Goal: Task Accomplishment & Management: Manage account settings

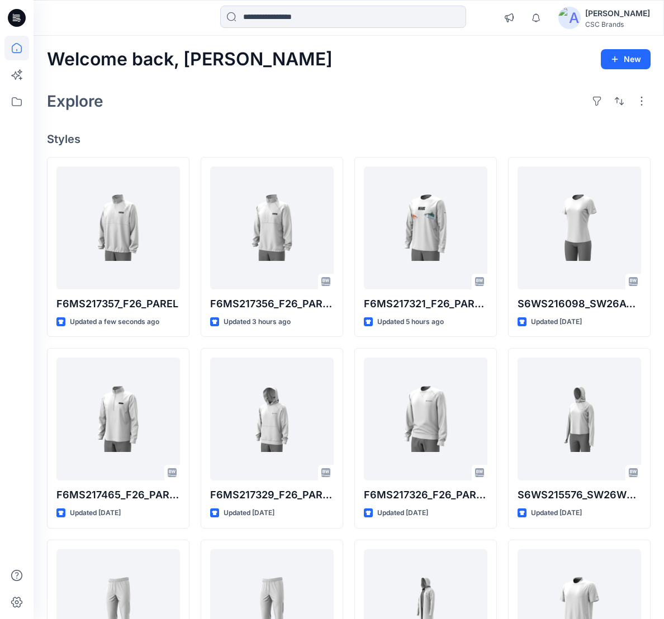
click at [448, 69] on div "Welcome back, Mijan New" at bounding box center [349, 59] width 604 height 21
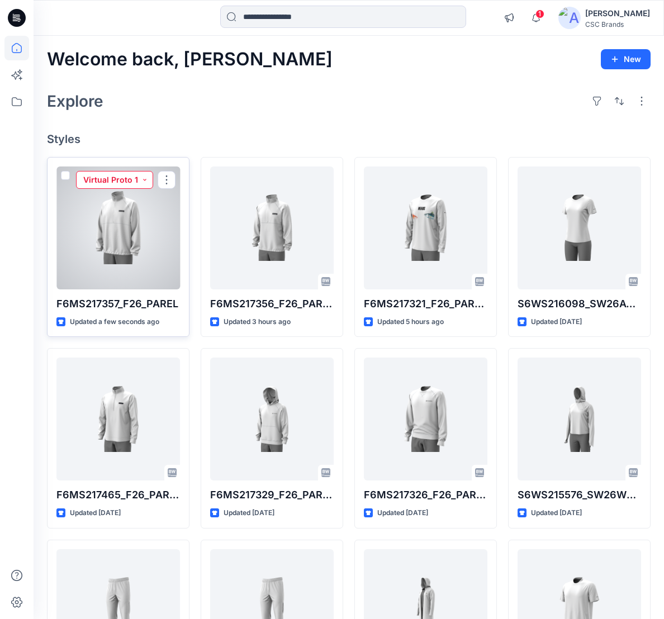
click at [118, 178] on button "Virtual Proto 1" at bounding box center [114, 180] width 77 height 18
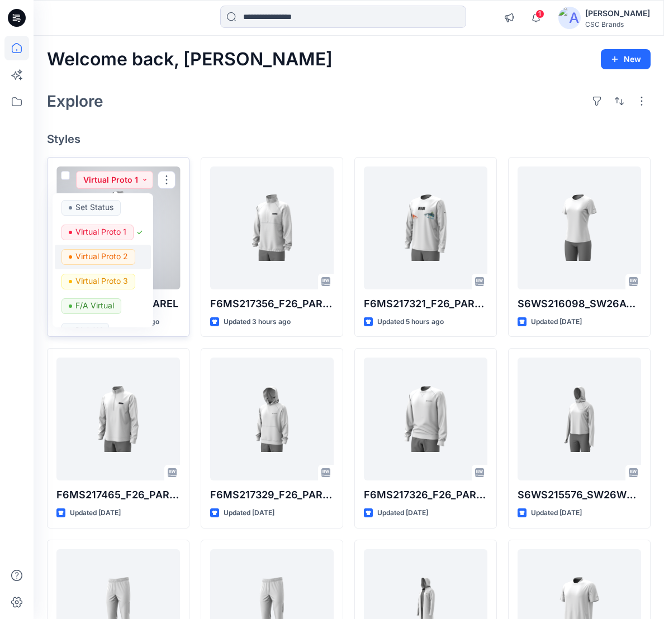
click at [117, 259] on p "Virtual Proto 2" at bounding box center [101, 256] width 53 height 15
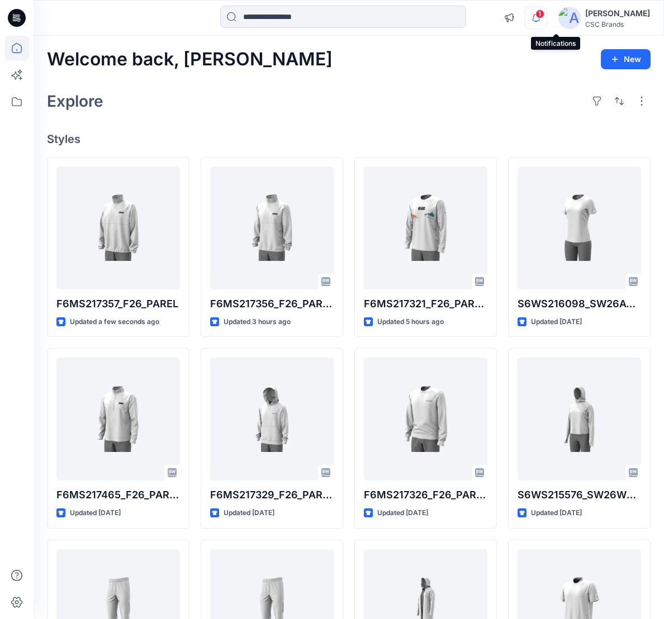
click at [547, 23] on icon "button" at bounding box center [535, 18] width 21 height 22
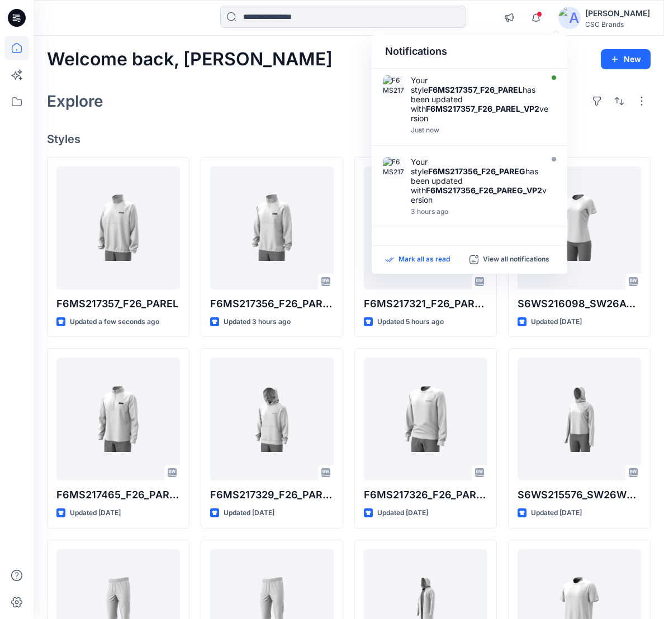
click at [421, 260] on p "Mark all as read" at bounding box center [424, 260] width 51 height 10
click at [547, 16] on icon "button" at bounding box center [535, 18] width 21 height 22
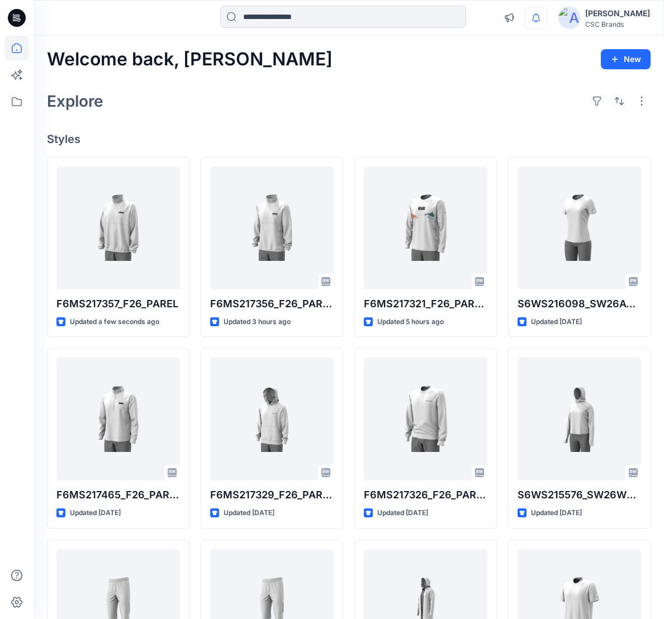
click at [350, 125] on div "Welcome back, Mijan New Explore Styles F6MS217357_F26_PAREL Updated a few secon…" at bounding box center [349, 405] width 631 height 738
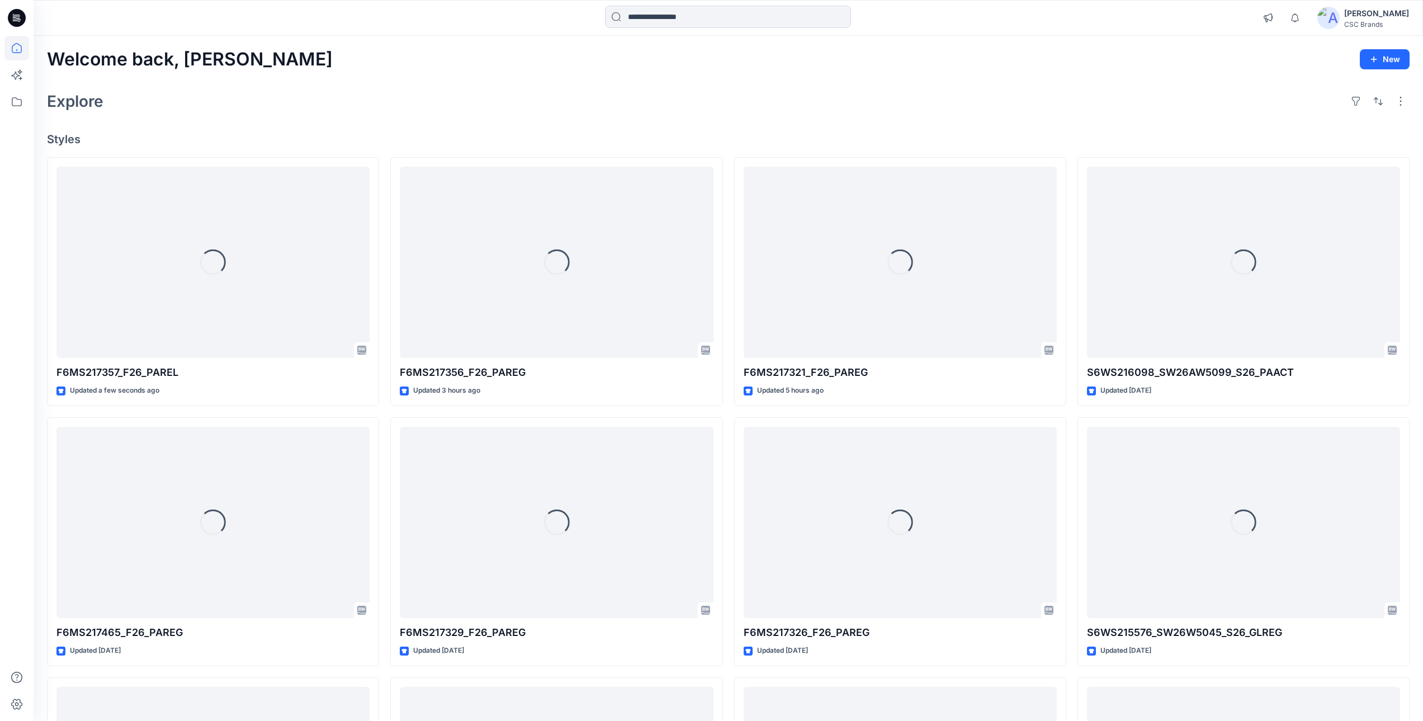
click at [374, 83] on div "Welcome back, [PERSON_NAME] New Explore Styles Loading... F6MS217357_F26_PAREL …" at bounding box center [728, 508] width 1389 height 944
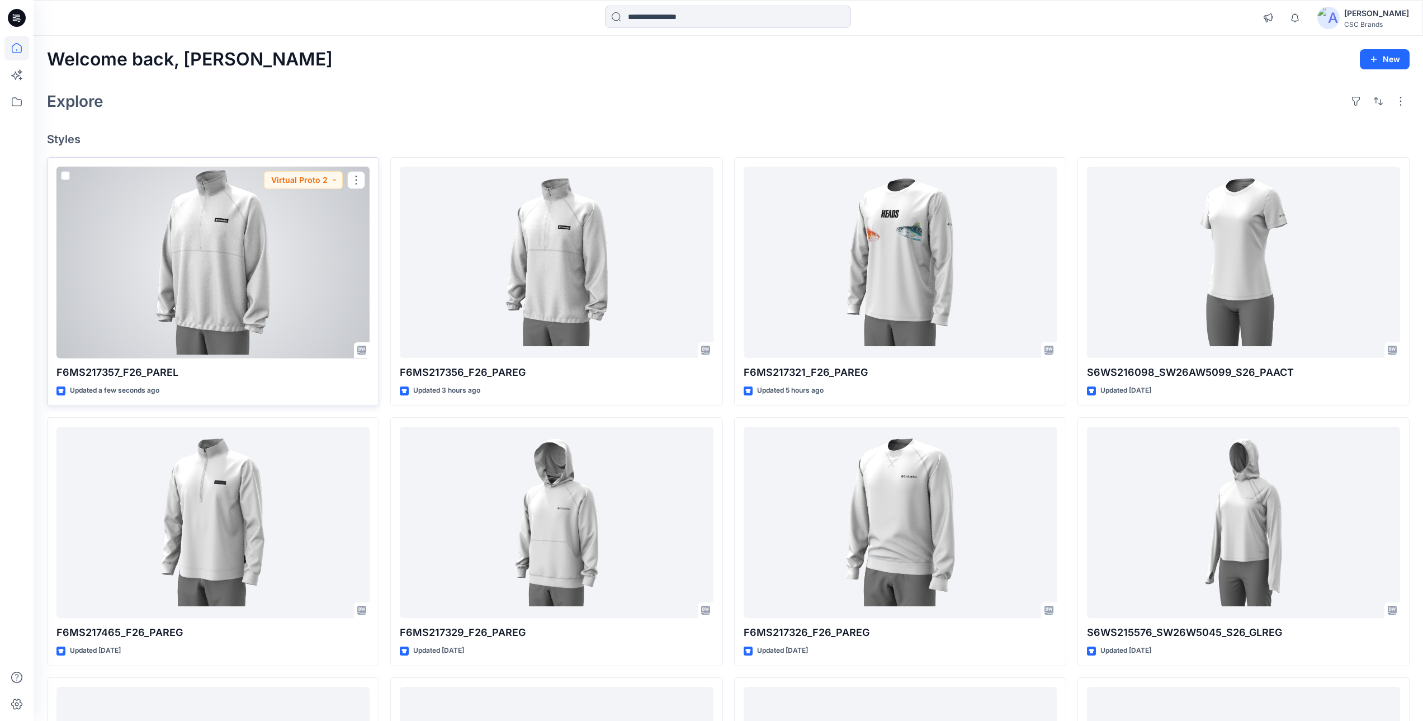
click at [265, 267] on div at bounding box center [212, 263] width 313 height 192
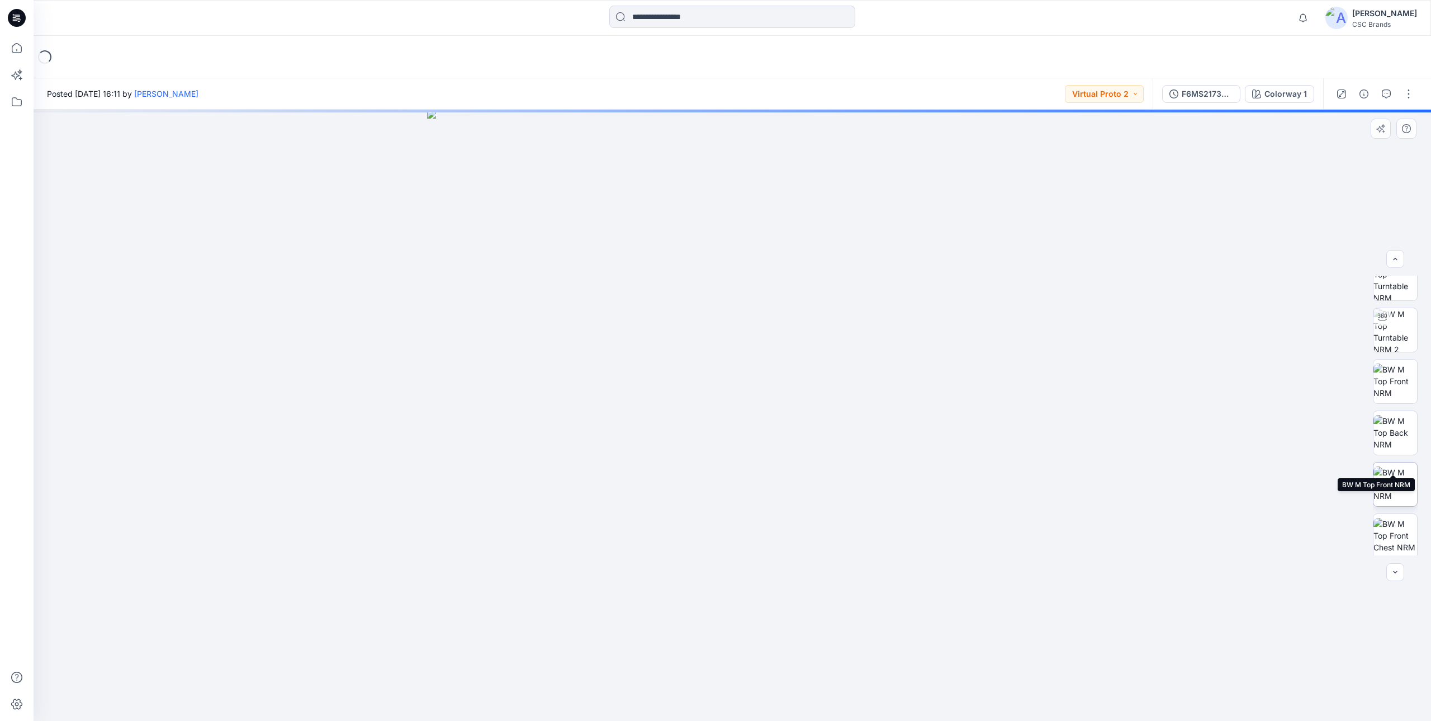
scroll to position [125, 0]
click at [672, 97] on button "F6MS217357_F26_PAREL_VP2" at bounding box center [1201, 94] width 78 height 18
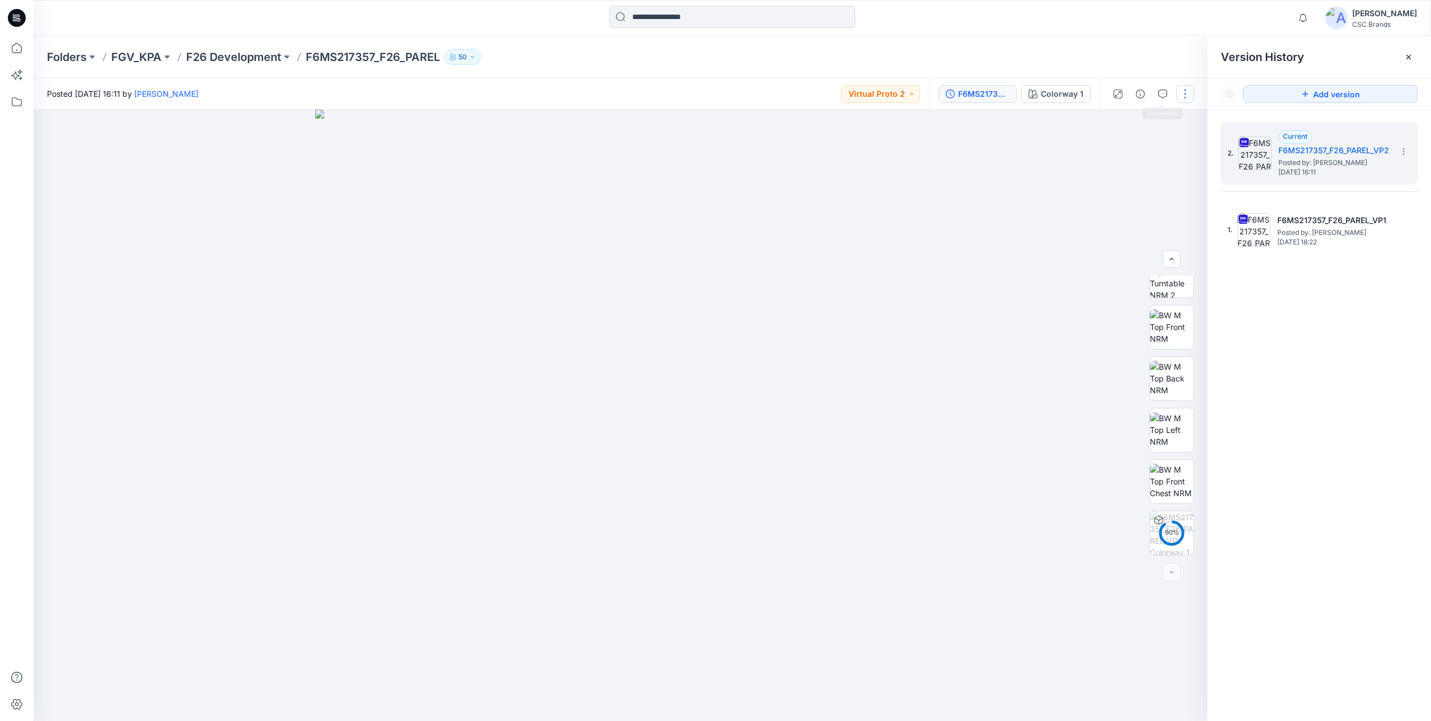
click at [672, 98] on button "button" at bounding box center [1185, 94] width 18 height 18
click at [672, 151] on button "Edit" at bounding box center [1138, 151] width 103 height 21
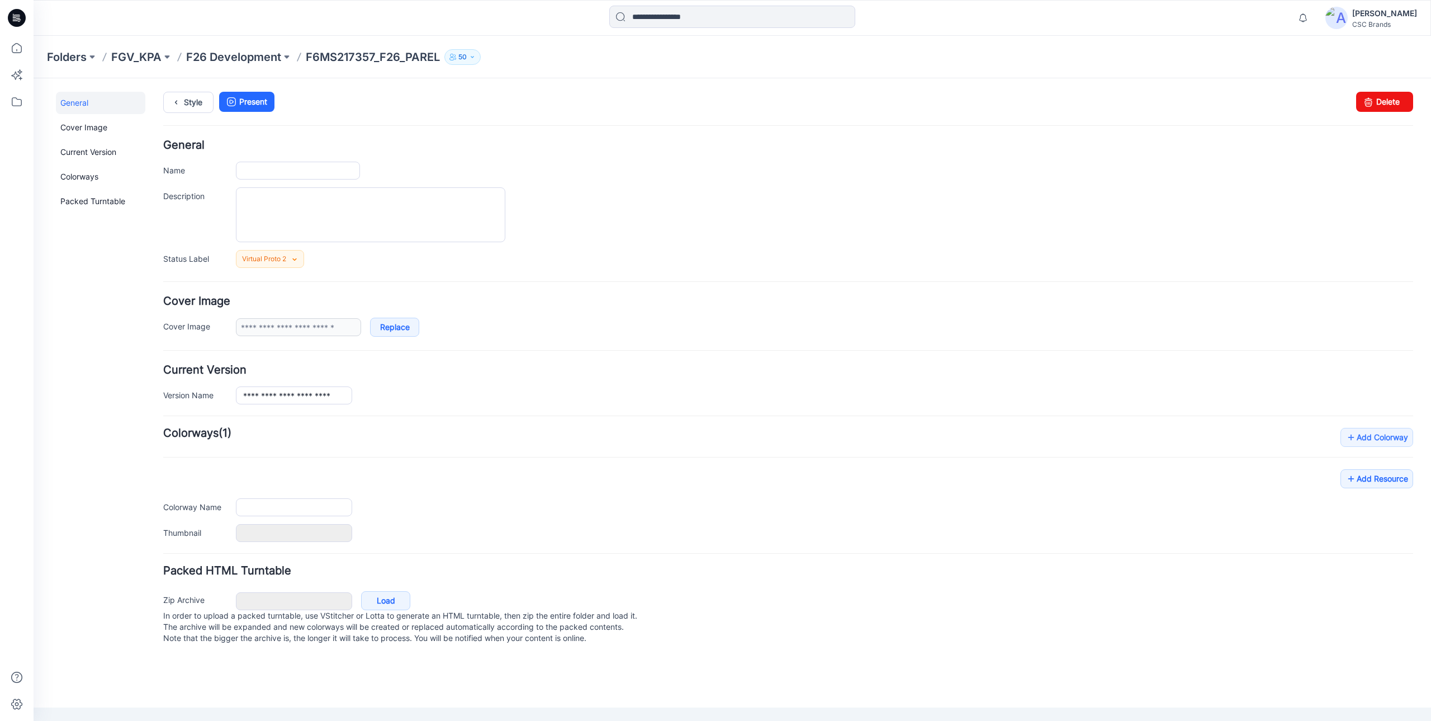
type input "**********"
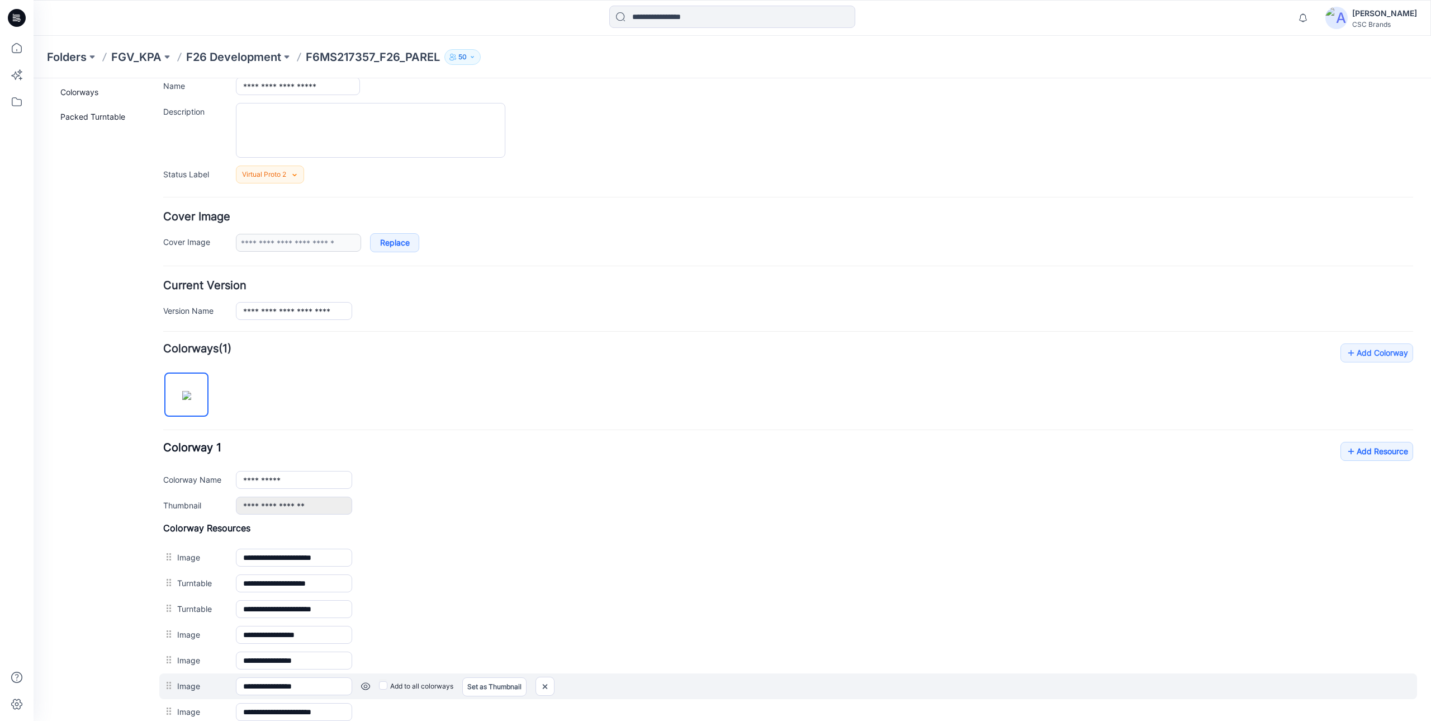
scroll to position [242, 0]
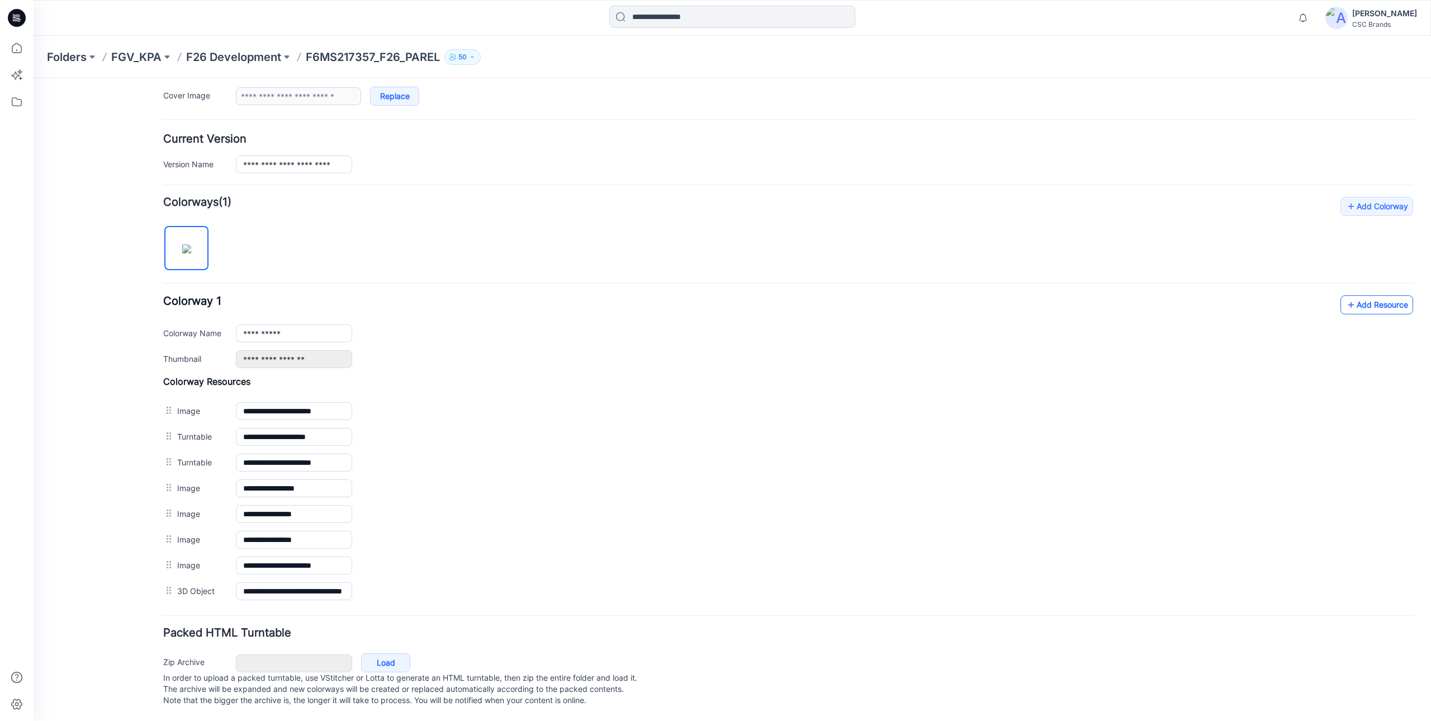
click at [1352, 295] on link "Add Resource" at bounding box center [1377, 304] width 73 height 19
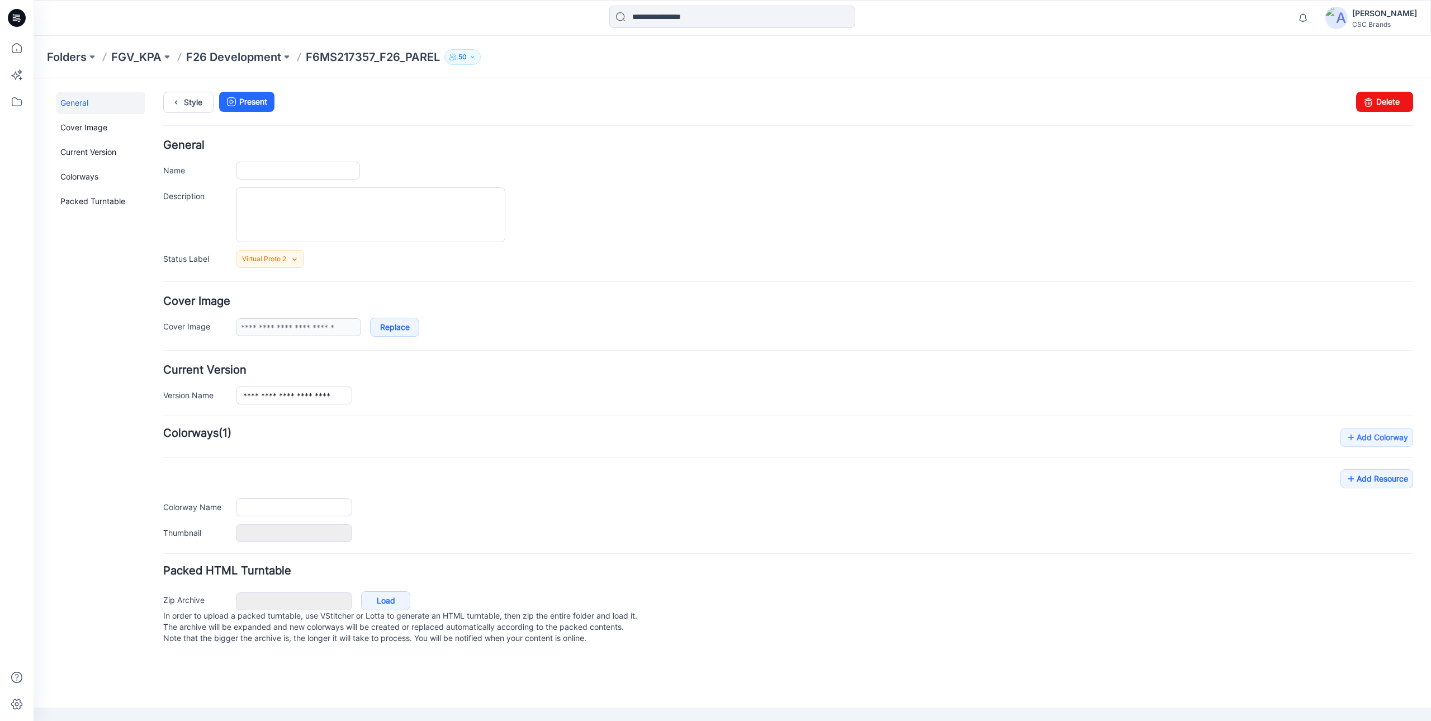
type input "**********"
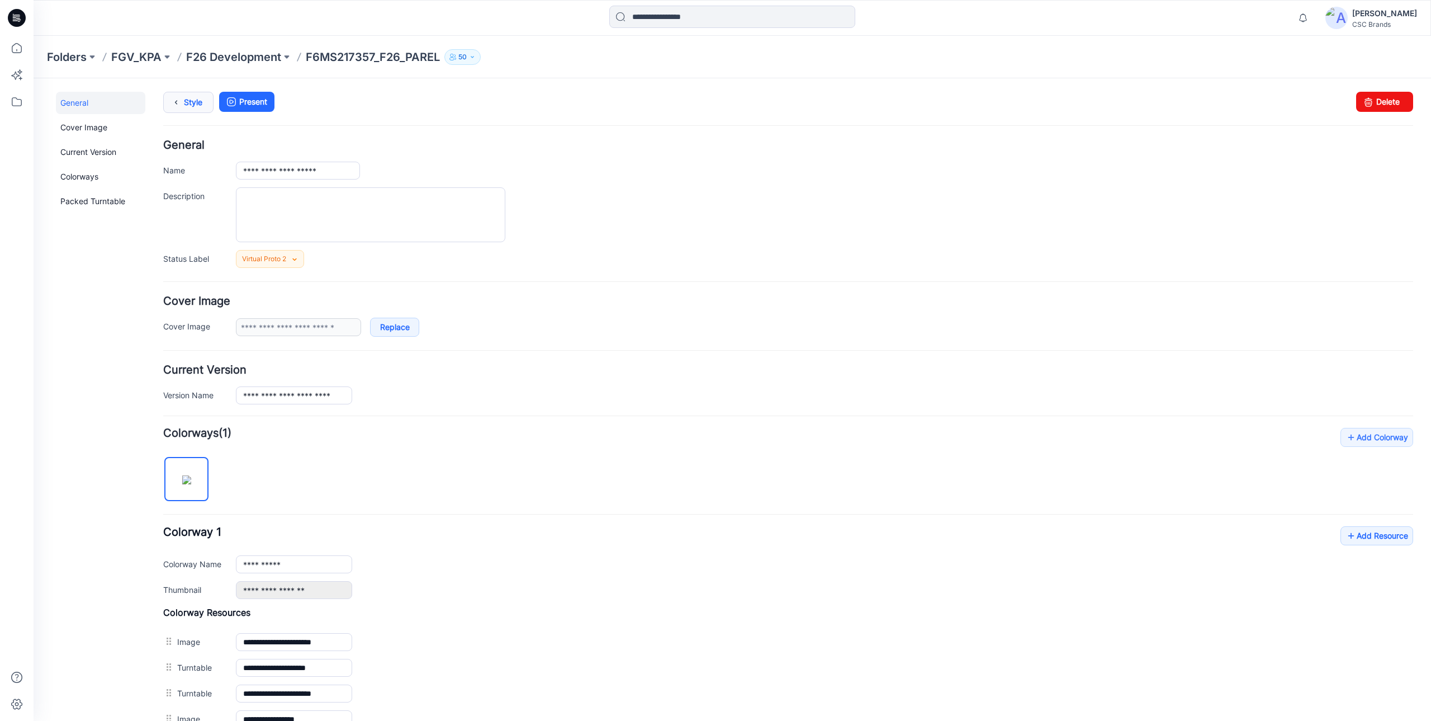
click at [186, 105] on link "Style" at bounding box center [188, 102] width 50 height 21
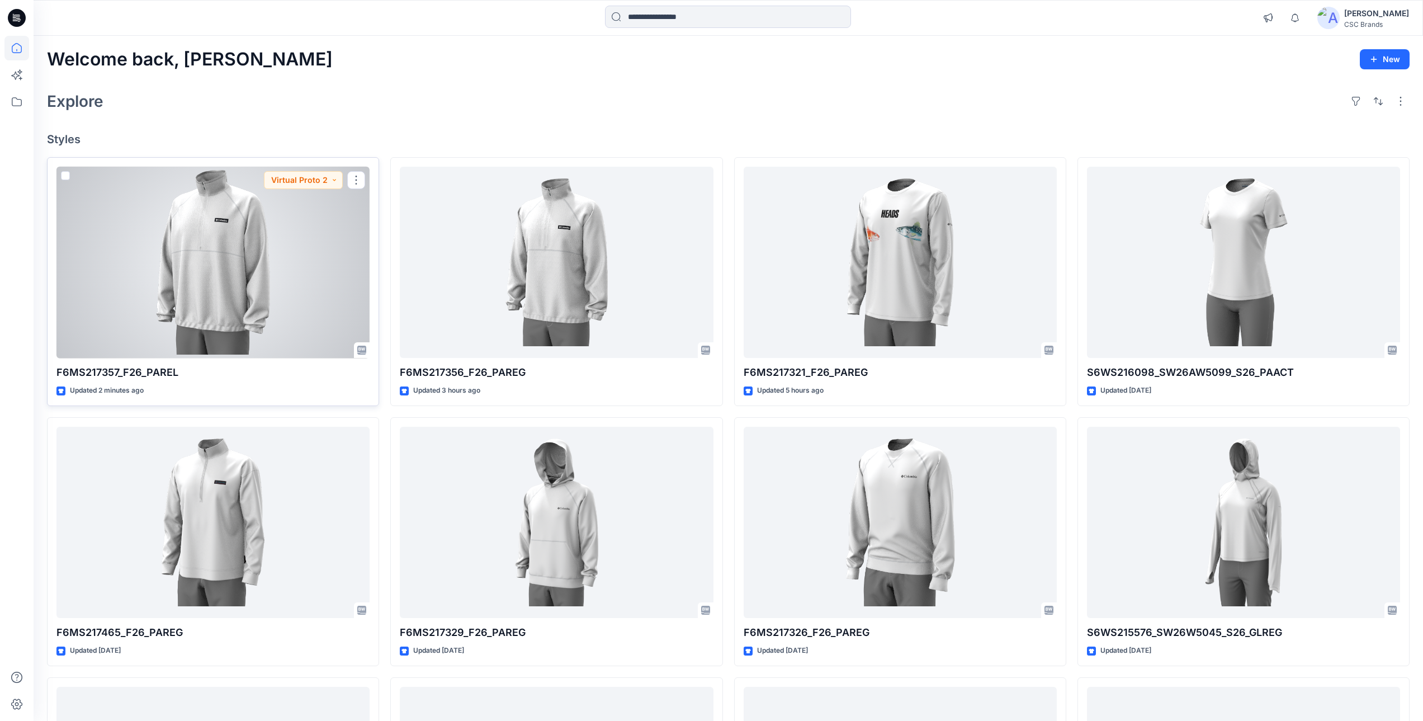
click at [296, 273] on div at bounding box center [212, 263] width 313 height 192
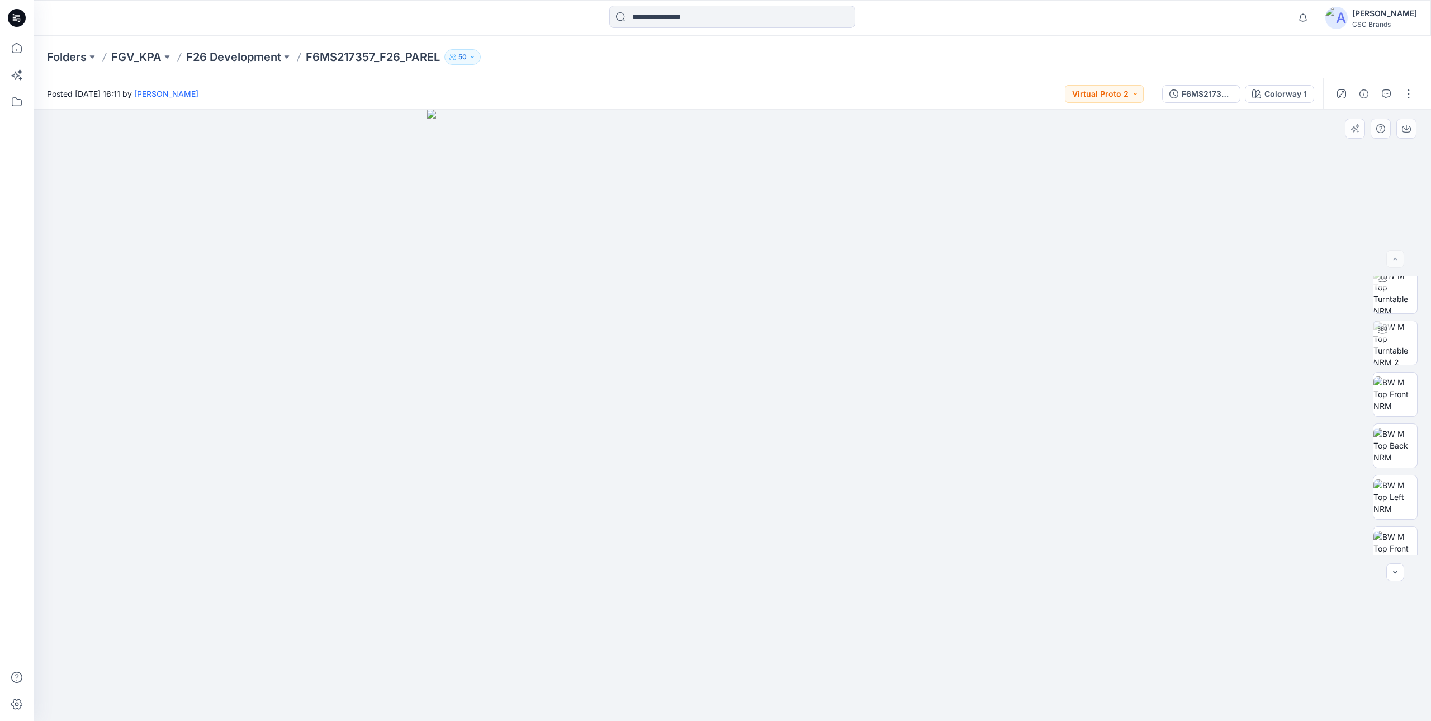
scroll to position [125, 0]
click at [1218, 96] on div "F6MS217357_F26_PAREL_VP2" at bounding box center [1207, 94] width 51 height 12
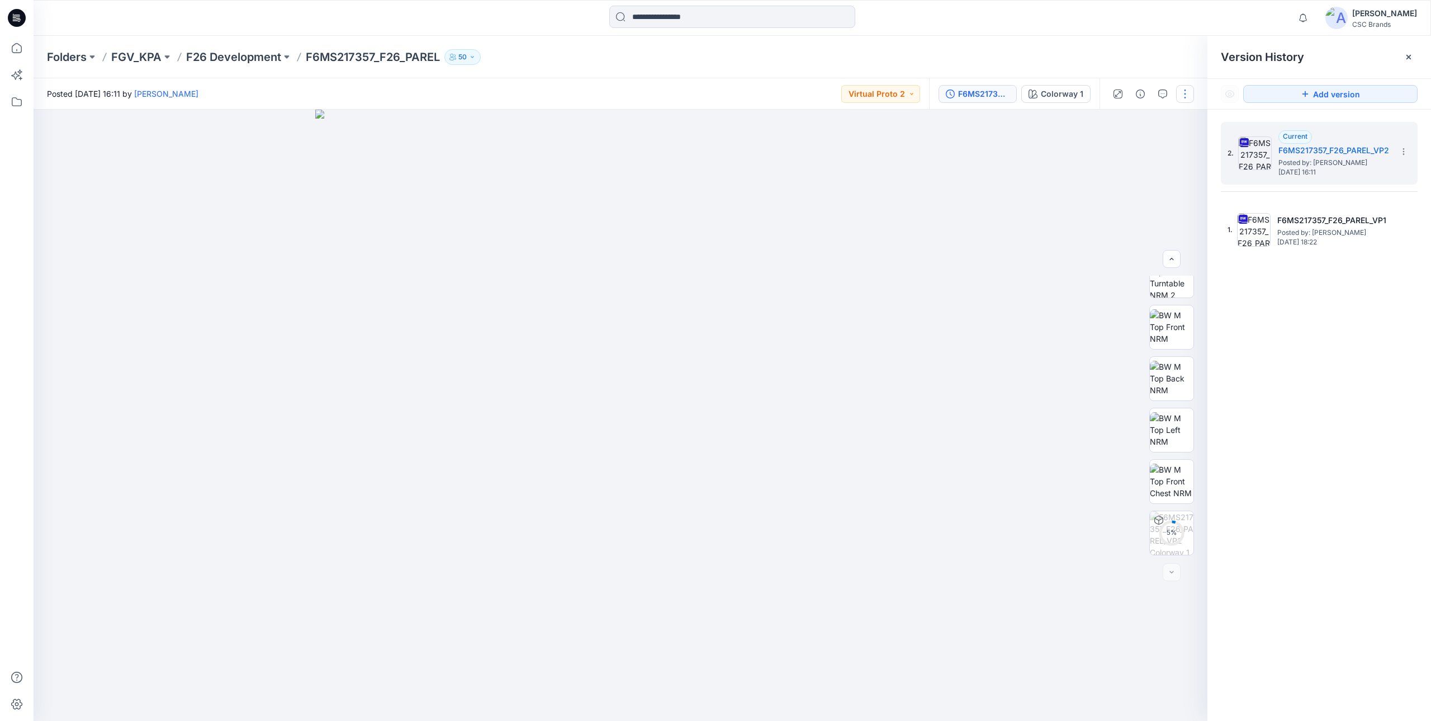
click at [1181, 94] on button "button" at bounding box center [1185, 94] width 18 height 18
click at [1124, 155] on button "Edit" at bounding box center [1138, 151] width 103 height 21
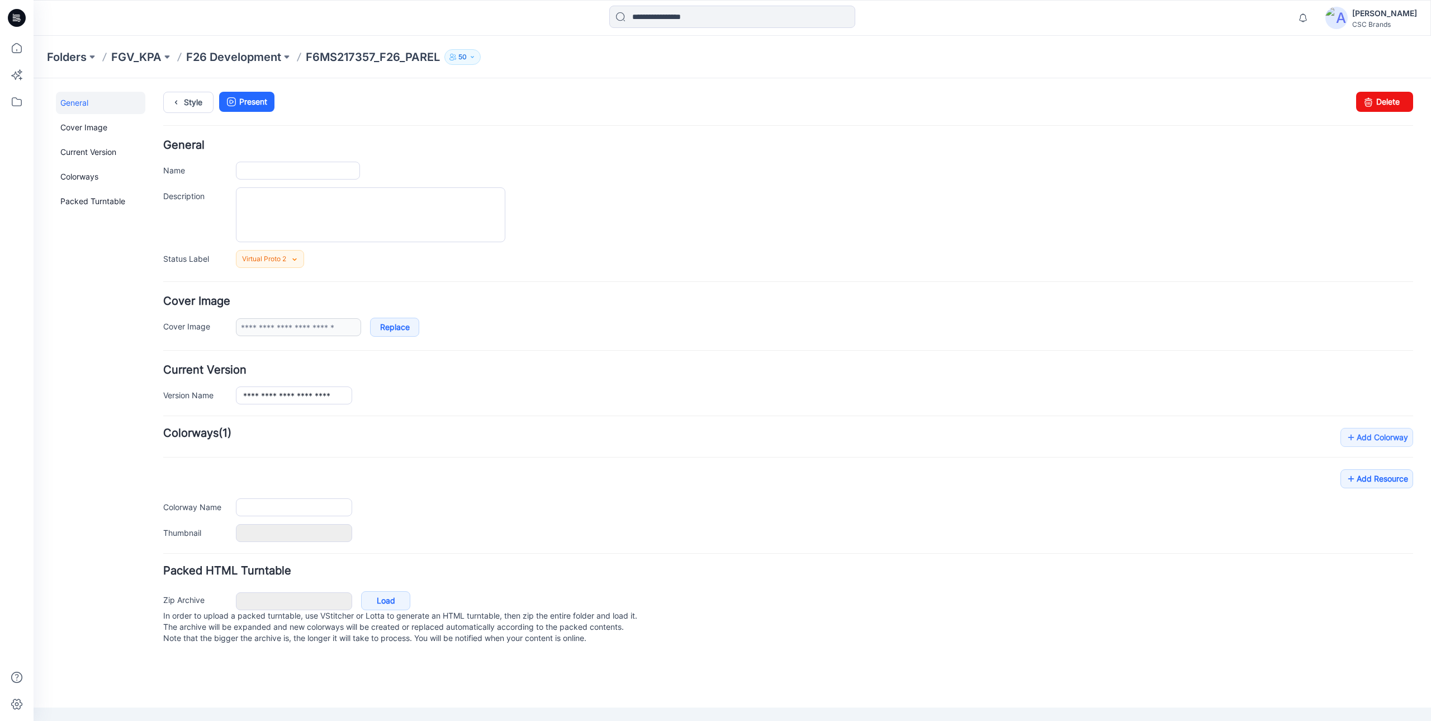
type input "**********"
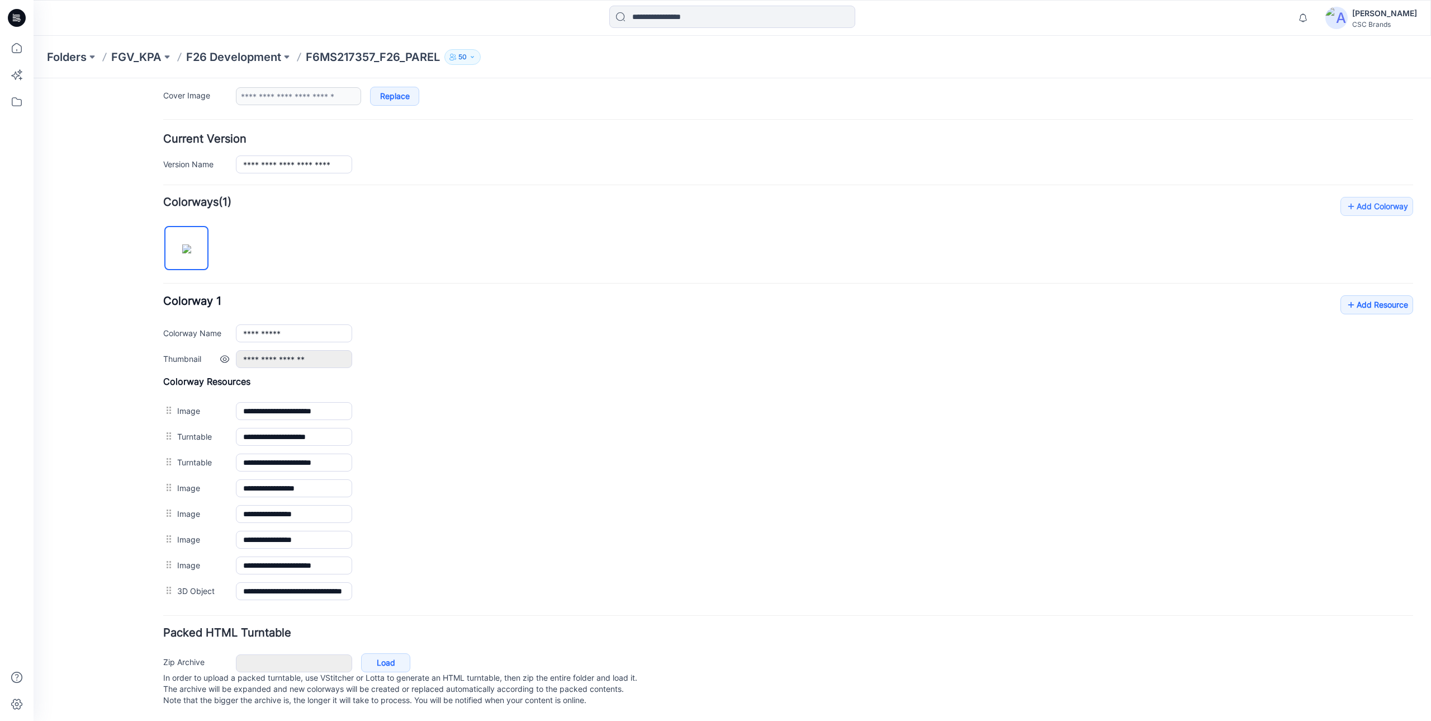
scroll to position [242, 0]
click at [1370, 296] on link "Add Resource" at bounding box center [1377, 304] width 73 height 19
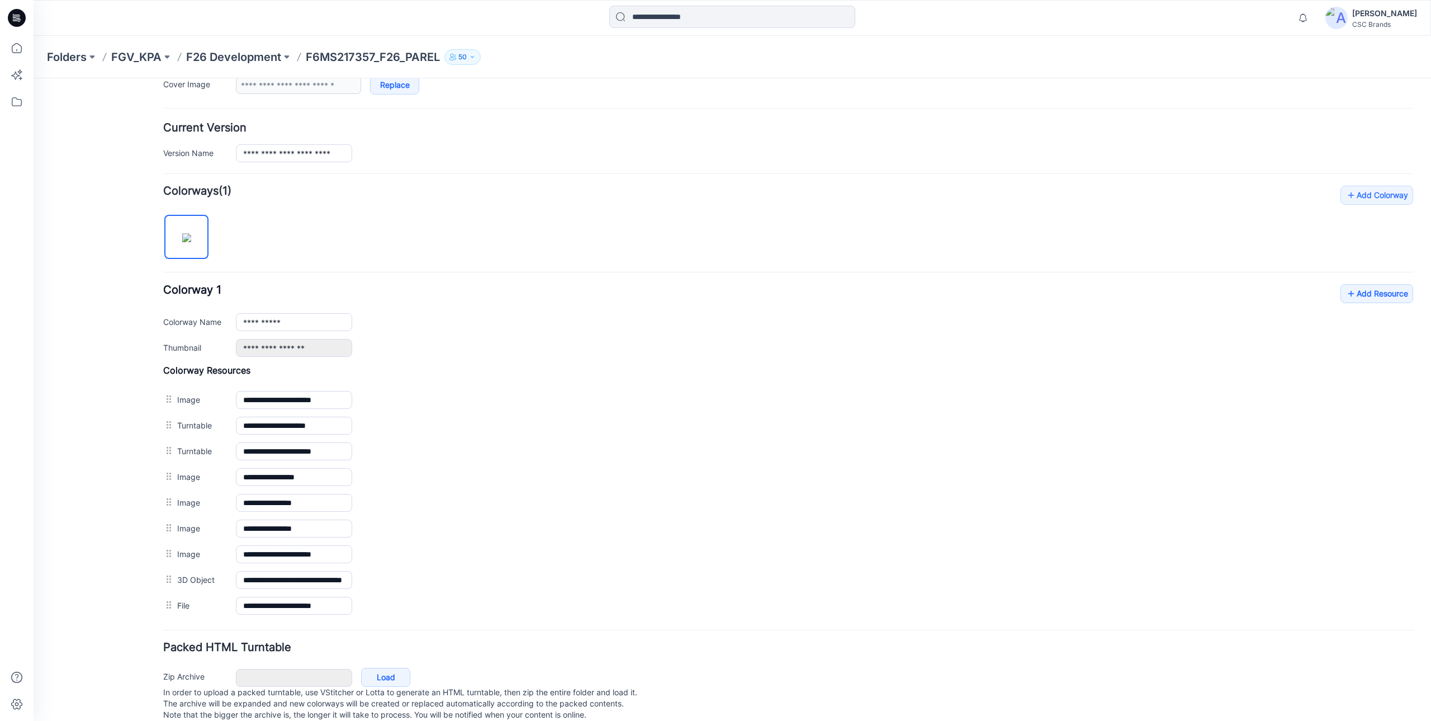
click at [132, 330] on div "General Cover Image Current Version Colorways Packed Turntable" at bounding box center [100, 292] width 89 height 885
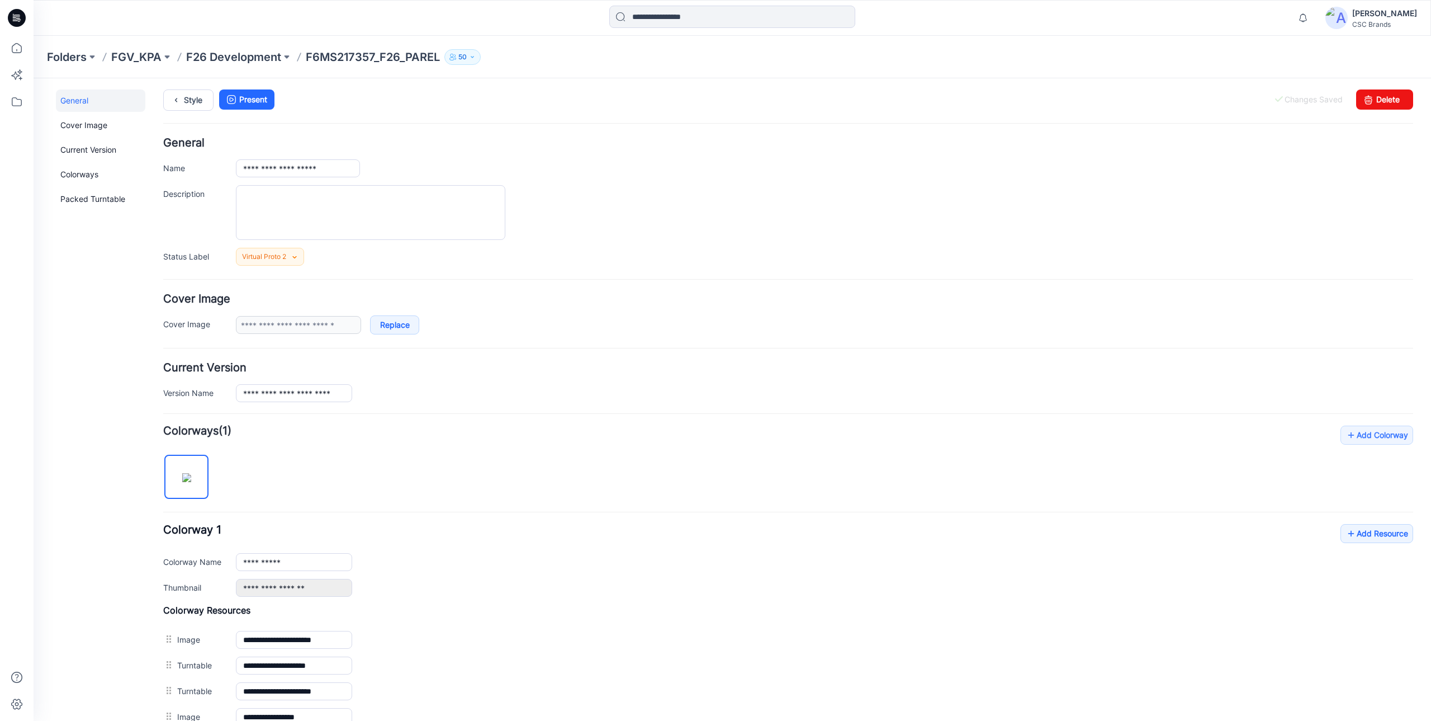
scroll to position [0, 0]
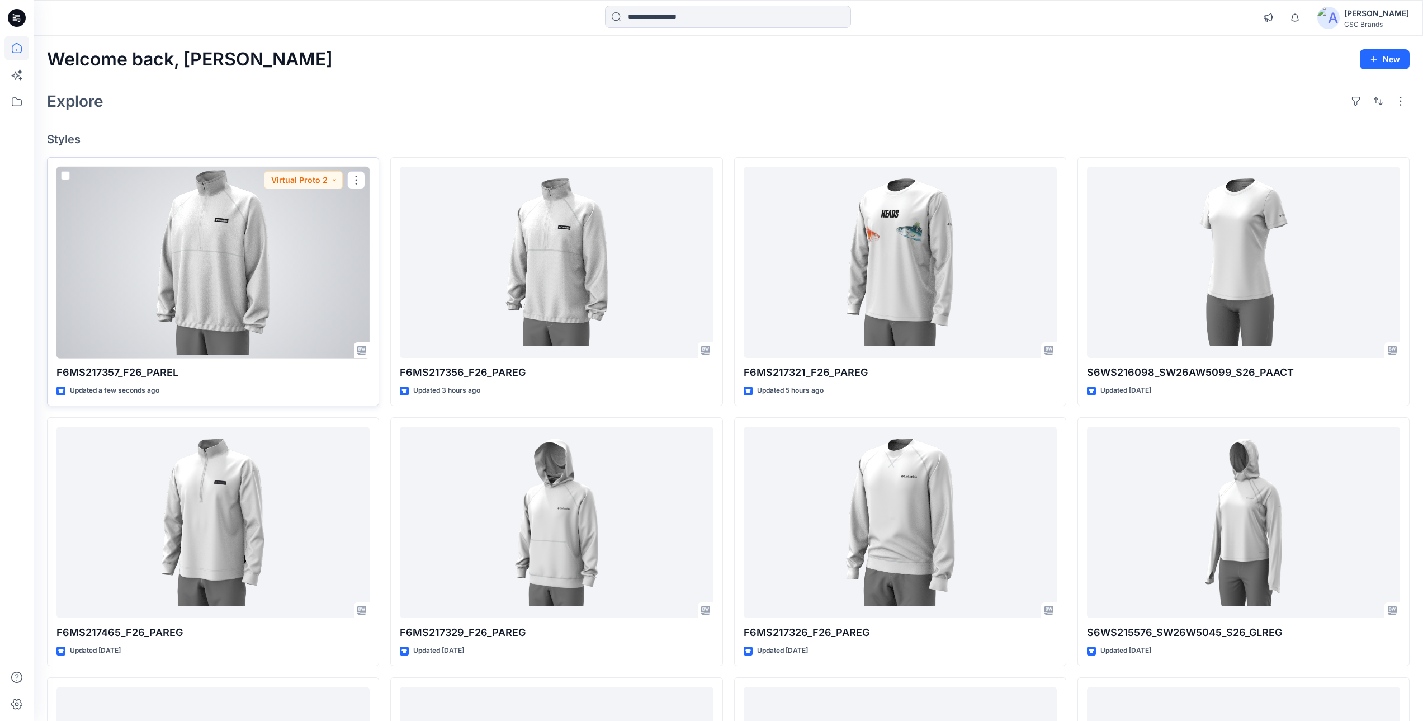
click at [280, 282] on div at bounding box center [212, 263] width 313 height 192
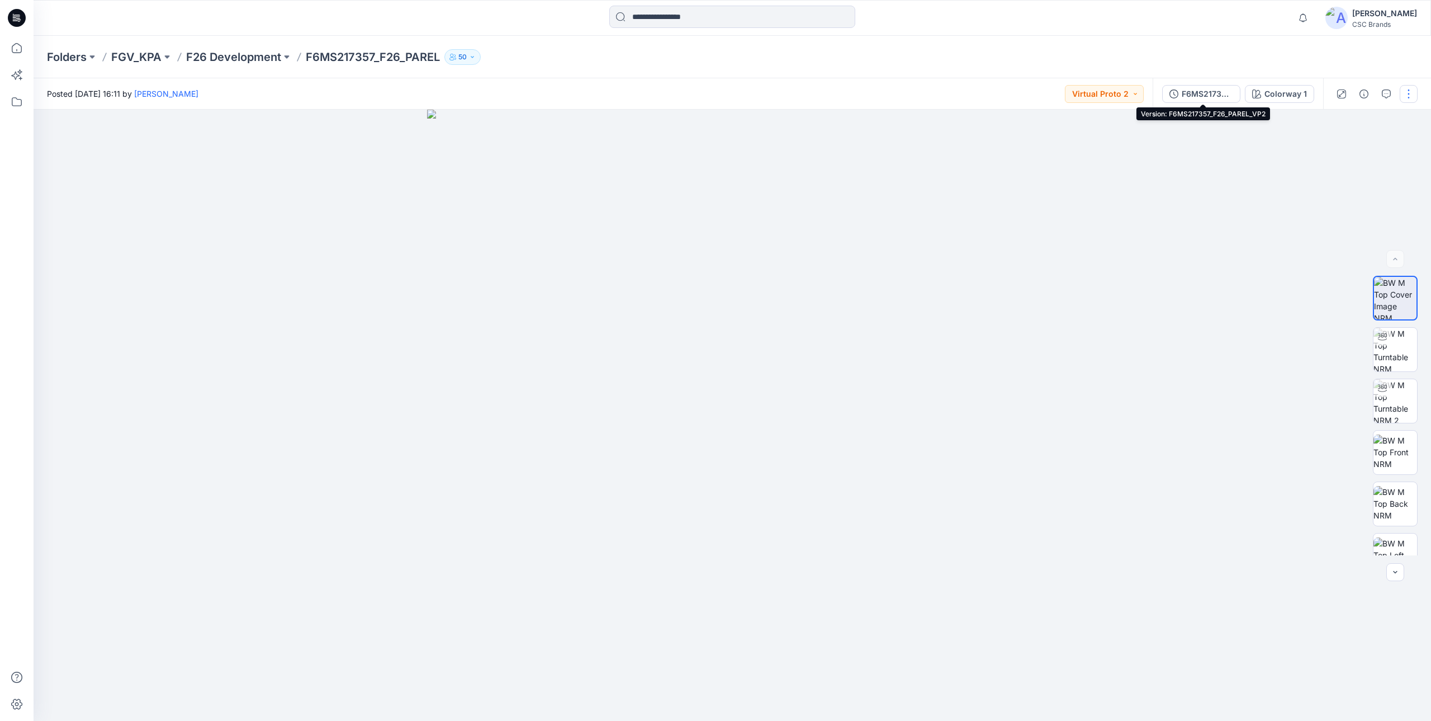
drag, startPoint x: 1196, startPoint y: 94, endPoint x: 1189, endPoint y: 94, distance: 7.3
click at [1196, 94] on div "F6MS217357_F26_PAREL_VP2" at bounding box center [1207, 94] width 51 height 12
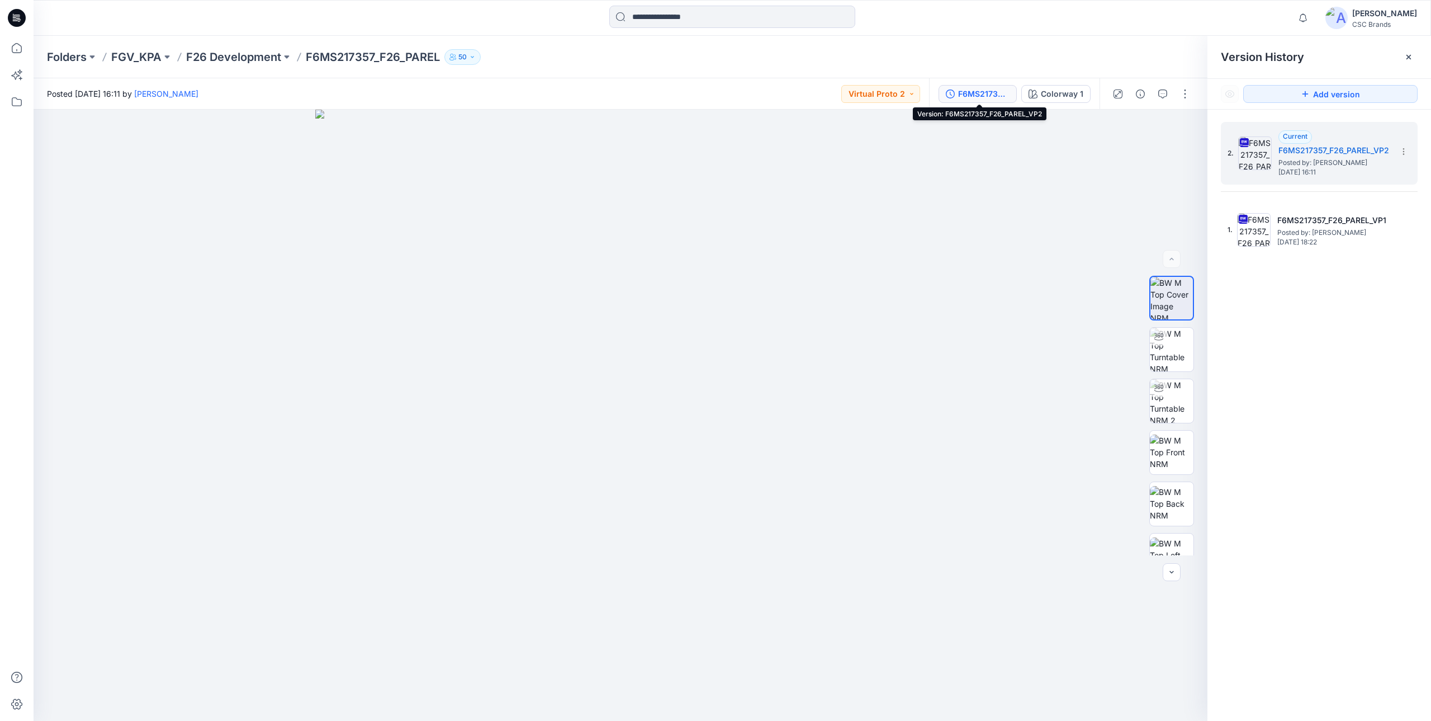
click at [972, 94] on div "F6MS217357_F26_PAREL_VP2" at bounding box center [983, 94] width 51 height 12
